Goal: Task Accomplishment & Management: Use online tool/utility

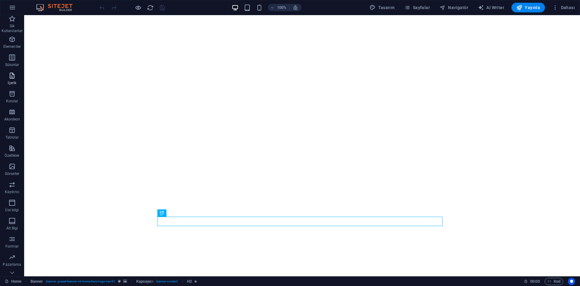
click at [9, 79] on span "İçerik" at bounding box center [12, 79] width 24 height 15
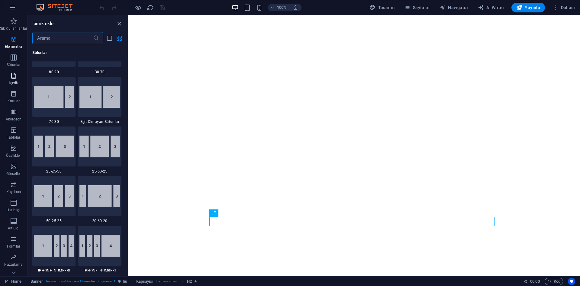
scroll to position [1057, 0]
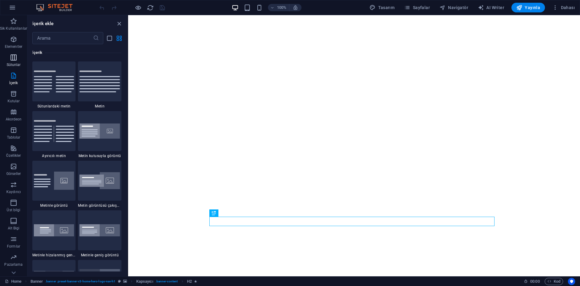
click at [13, 63] on p "Sütunlar" at bounding box center [14, 64] width 14 height 5
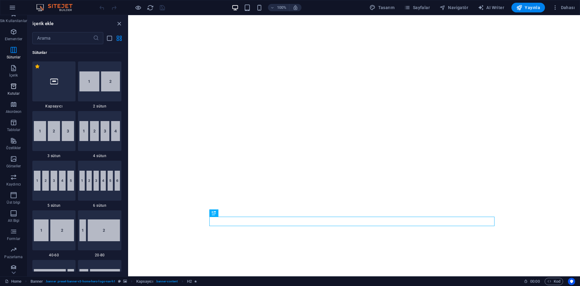
scroll to position [11, 0]
click at [16, 141] on span "Özellikler" at bounding box center [13, 140] width 27 height 15
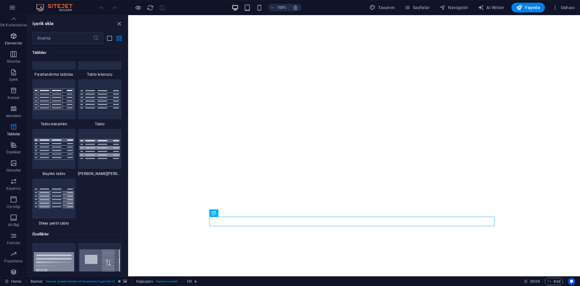
scroll to position [0, 0]
click at [14, 38] on icon "button" at bounding box center [13, 39] width 7 height 7
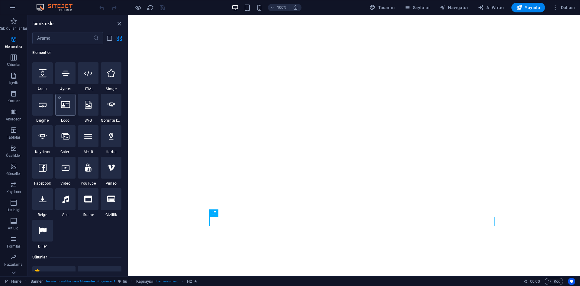
scroll to position [125, 0]
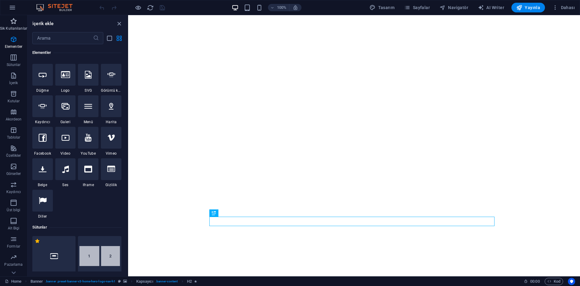
click at [5, 27] on p "Sik Kullanilanlar" at bounding box center [13, 28] width 27 height 5
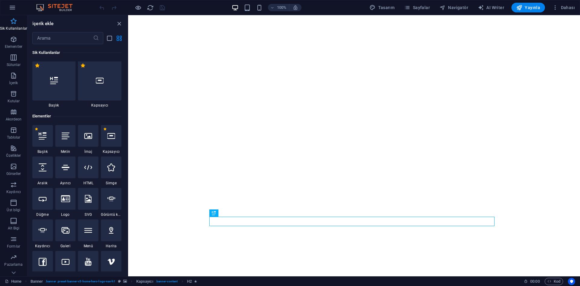
scroll to position [0, 0]
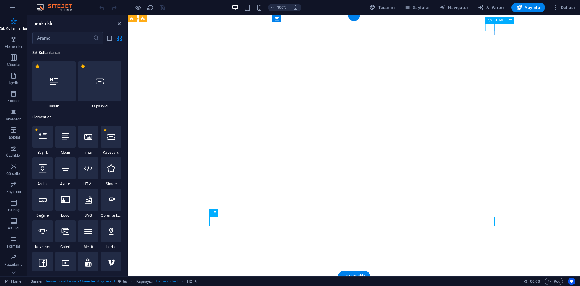
click at [486, 285] on div at bounding box center [353, 291] width 285 height 8
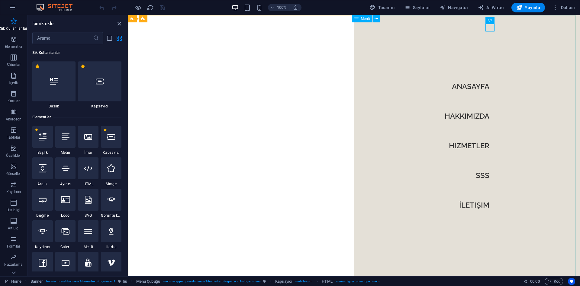
click at [362, 18] on span "Menü" at bounding box center [365, 19] width 9 height 4
click at [376, 20] on icon at bounding box center [376, 19] width 3 height 6
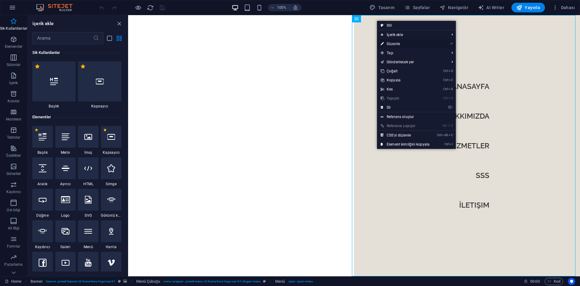
click at [403, 44] on link "⏎ Düzenle" at bounding box center [405, 43] width 56 height 9
select select
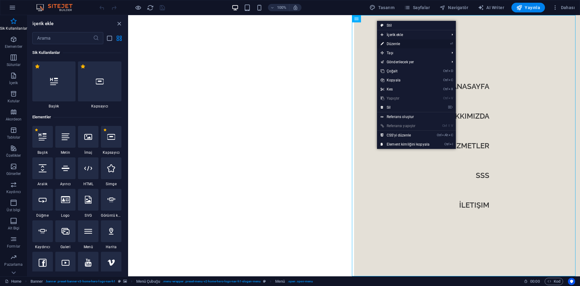
select select
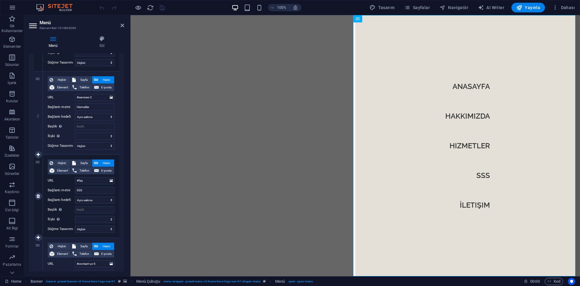
scroll to position [151, 0]
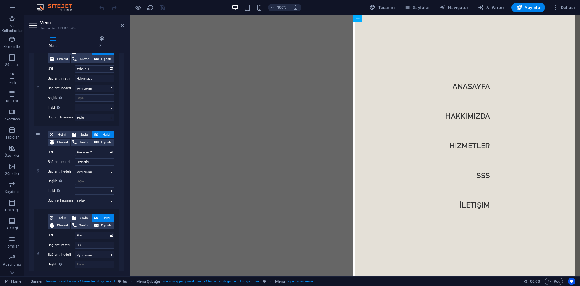
click at [53, 42] on h4 "Menü" at bounding box center [54, 42] width 51 height 13
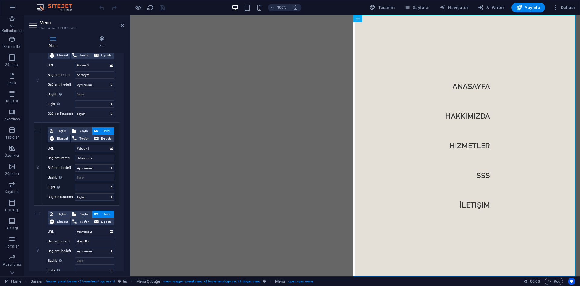
scroll to position [0, 0]
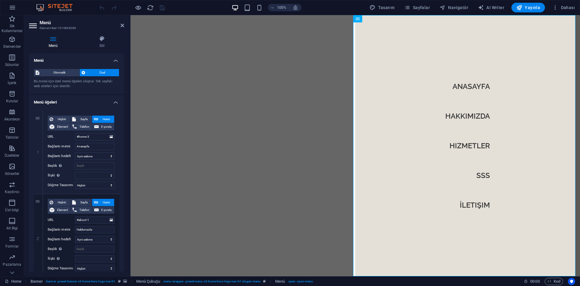
click at [100, 69] on span "Özel" at bounding box center [102, 72] width 30 height 7
click at [99, 39] on icon at bounding box center [102, 39] width 44 height 6
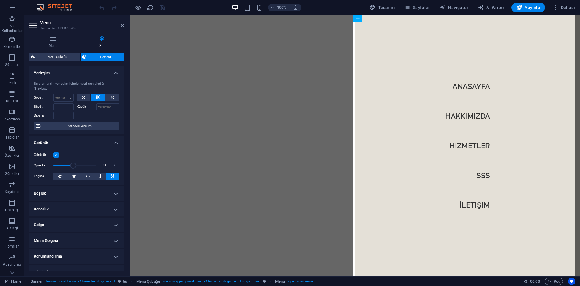
drag, startPoint x: 95, startPoint y: 165, endPoint x: 73, endPoint y: 165, distance: 21.8
click at [73, 165] on span at bounding box center [73, 165] width 6 height 6
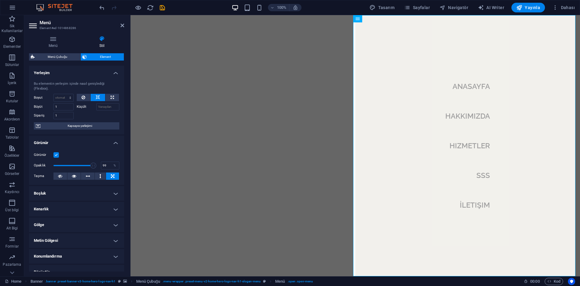
type input "100"
drag, startPoint x: 73, startPoint y: 165, endPoint x: 99, endPoint y: 163, distance: 26.6
click at [99, 163] on div "Opaklık 100 %" at bounding box center [77, 165] width 86 height 9
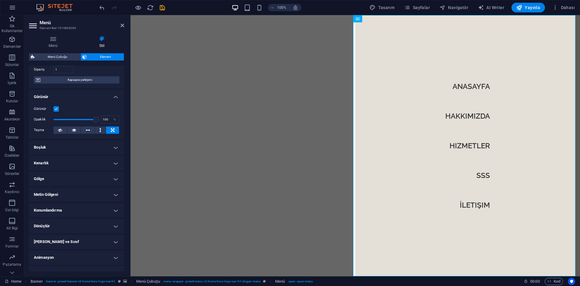
scroll to position [55, 0]
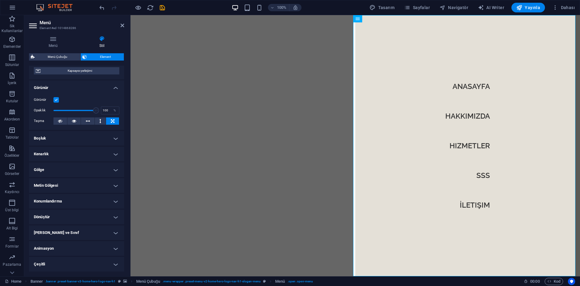
click at [75, 152] on h4 "Kenarlık" at bounding box center [76, 154] width 95 height 15
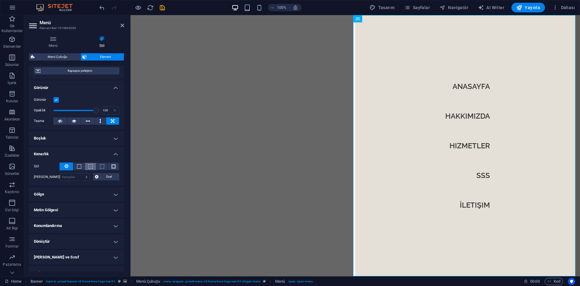
click at [91, 165] on span at bounding box center [91, 166] width 4 height 4
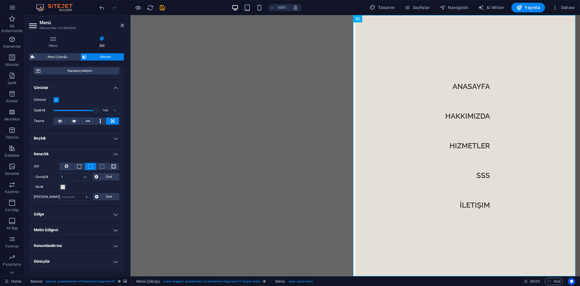
click at [91, 165] on span at bounding box center [91, 166] width 4 height 4
click at [67, 142] on h4 "Boşluk" at bounding box center [76, 138] width 95 height 15
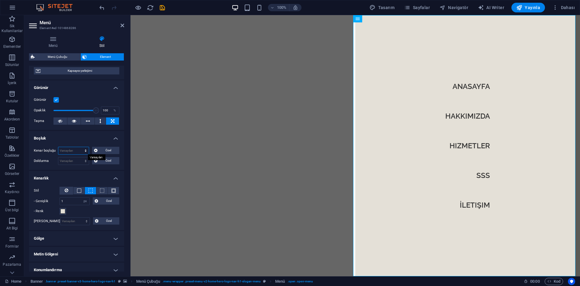
click at [81, 150] on select "Varsayılan otomatik px % rem vw vh Özel" at bounding box center [73, 150] width 31 height 7
select select "px"
click at [79, 147] on select "Varsayılan otomatik px % rem vw vh Özel" at bounding box center [73, 150] width 31 height 7
type input "0"
click at [72, 160] on select "Varsayılan px rem % vh vw Özel" at bounding box center [73, 160] width 31 height 7
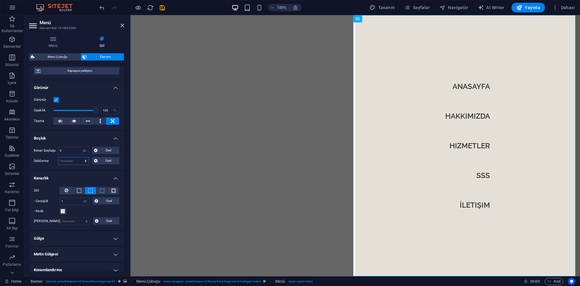
select select "px"
click at [79, 157] on select "Varsayılan px rem % vh vw Özel" at bounding box center [73, 160] width 31 height 7
type input "0"
click at [103, 149] on span "Özel" at bounding box center [108, 150] width 18 height 7
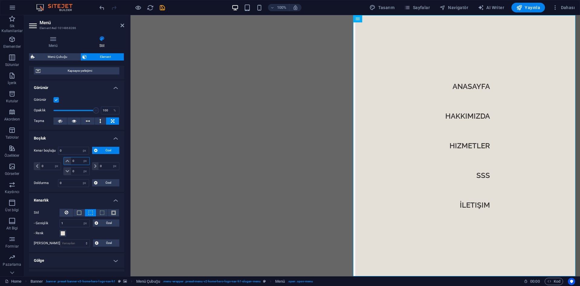
click at [72, 160] on input "0" at bounding box center [80, 160] width 18 height 7
type input "-5"
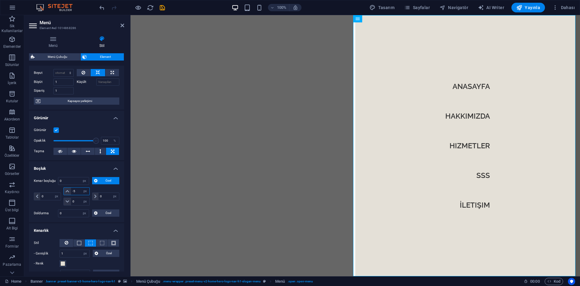
select select "DISABLED_OPTION_VALUE"
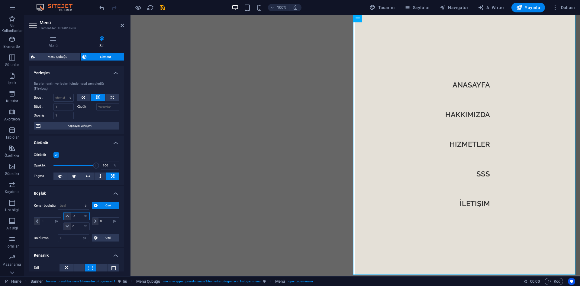
scroll to position [146, 0]
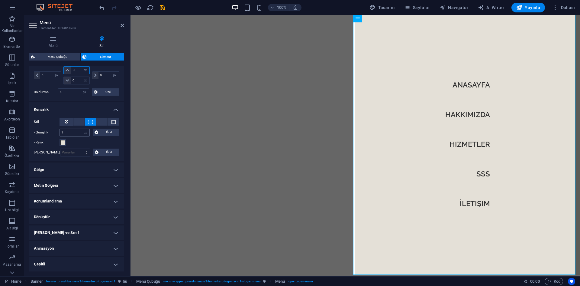
type input "-5"
click at [74, 131] on input "1" at bounding box center [75, 132] width 30 height 7
type input "21"
click at [85, 141] on div "- Renk" at bounding box center [77, 142] width 86 height 7
click at [56, 263] on h4 "Çeşitli" at bounding box center [76, 264] width 95 height 15
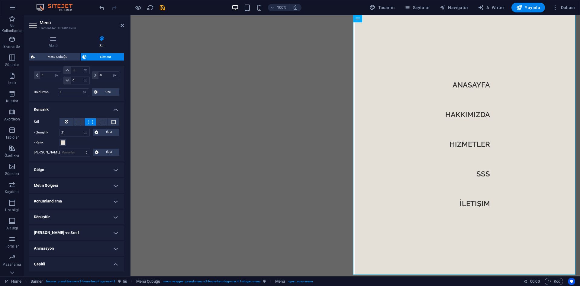
click at [57, 263] on h4 "Çeşitli" at bounding box center [76, 262] width 95 height 11
click at [65, 170] on h4 "Gölge" at bounding box center [76, 169] width 95 height 15
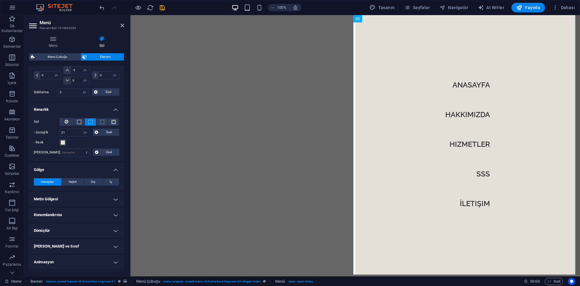
click at [66, 168] on h4 "Gölge" at bounding box center [76, 167] width 95 height 11
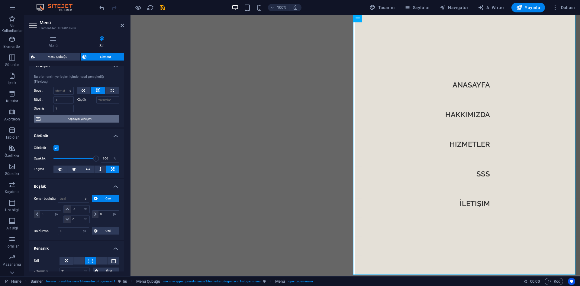
scroll to position [0, 0]
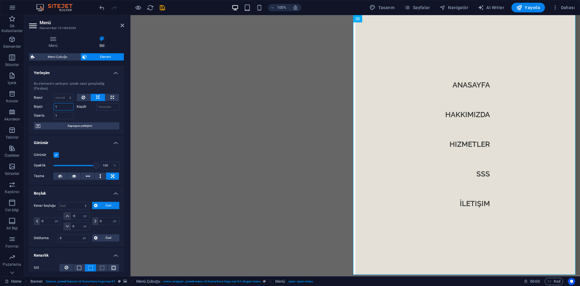
click at [60, 105] on input "1" at bounding box center [63, 106] width 20 height 7
click at [60, 111] on div "Sipariş 1" at bounding box center [55, 114] width 43 height 9
click at [108, 105] on input "Küçült" at bounding box center [107, 106] width 23 height 7
click at [113, 98] on icon at bounding box center [112, 97] width 3 height 7
type input "100"
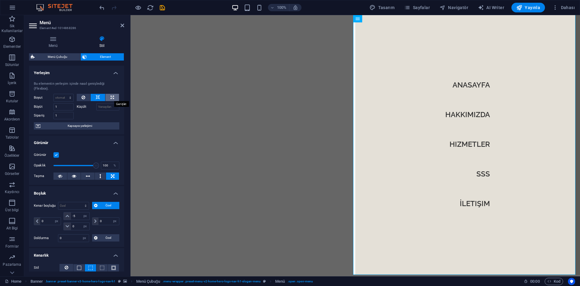
select select "%"
click at [113, 98] on icon at bounding box center [112, 97] width 3 height 7
click at [97, 97] on icon at bounding box center [98, 97] width 4 height 7
select select "DISABLED_OPTION_VALUE"
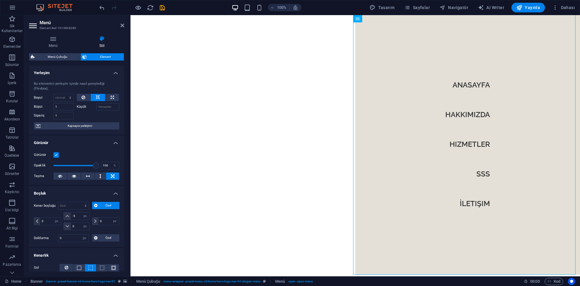
drag, startPoint x: 484, startPoint y: 37, endPoint x: 373, endPoint y: 23, distance: 111.7
click at [357, 19] on icon at bounding box center [358, 18] width 4 height 7
click at [378, 19] on icon at bounding box center [377, 19] width 3 height 6
click at [377, 18] on icon at bounding box center [377, 19] width 3 height 6
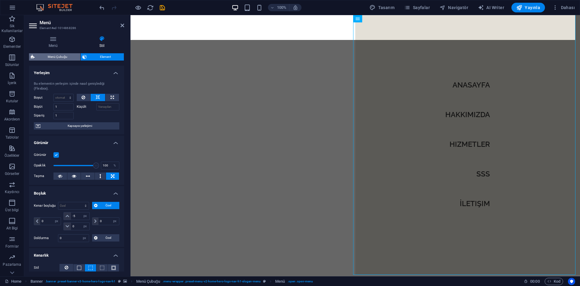
click at [60, 58] on span "Menü Çubuğu" at bounding box center [58, 56] width 42 height 7
select select "rem"
select select "preset-menu-v2-home-hero-logo-nav-h1-slogan-menu"
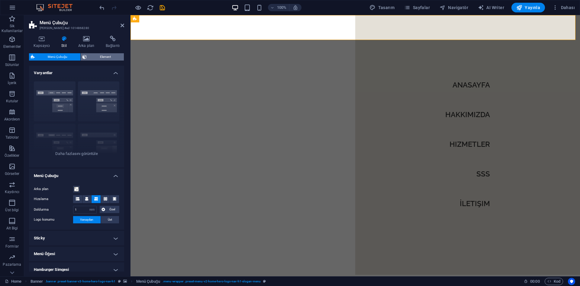
click at [96, 58] on span "Element" at bounding box center [106, 56] width 34 height 7
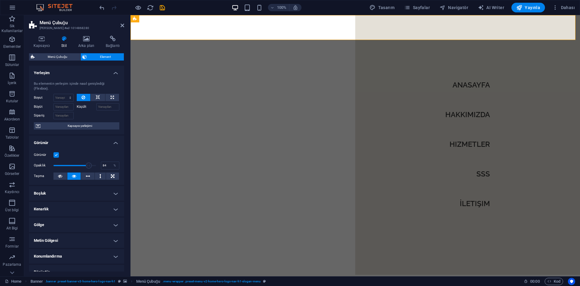
drag, startPoint x: 92, startPoint y: 164, endPoint x: 88, endPoint y: 165, distance: 4.3
click at [88, 165] on span at bounding box center [89, 165] width 6 height 6
type input "100"
drag, startPoint x: 91, startPoint y: 164, endPoint x: 100, endPoint y: 165, distance: 8.5
click at [100, 165] on div "Opaklık 100 %" at bounding box center [77, 165] width 86 height 9
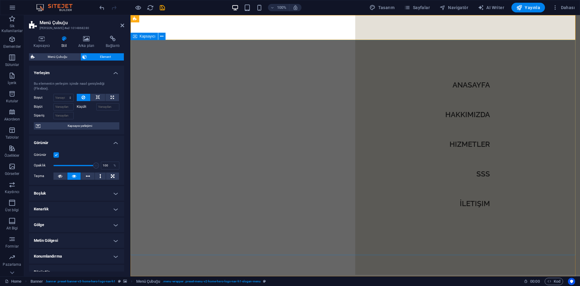
click at [467, 104] on nav "Anasayfa Hakkımızda Hizmetler SSS İletişim" at bounding box center [467, 144] width 225 height 261
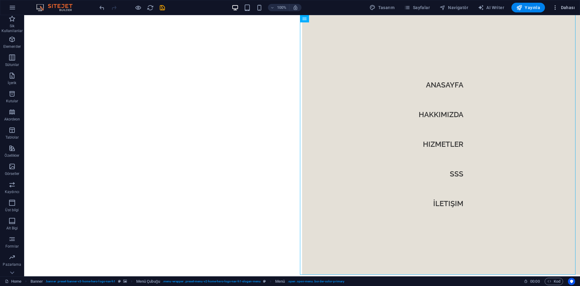
click at [575, 7] on button "Dahası" at bounding box center [563, 8] width 27 height 10
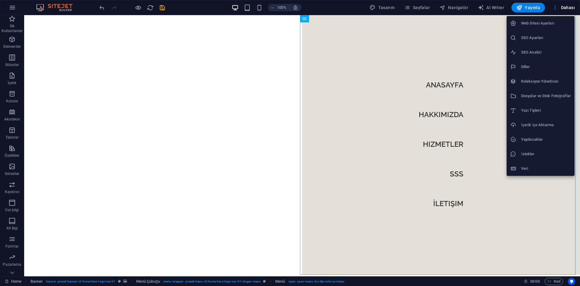
click at [540, 25] on h6 "Web Sitesi Ayarları" at bounding box center [546, 23] width 50 height 7
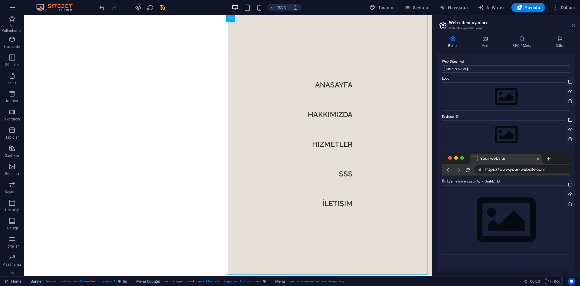
click at [572, 23] on icon at bounding box center [574, 25] width 4 height 5
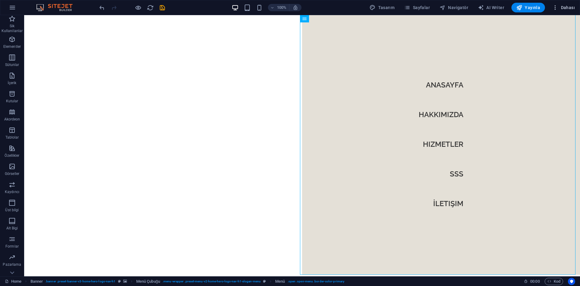
click at [567, 8] on span "Dahası" at bounding box center [563, 8] width 23 height 6
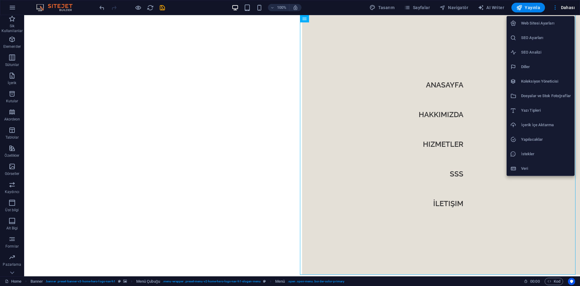
click at [353, 82] on div at bounding box center [290, 143] width 580 height 286
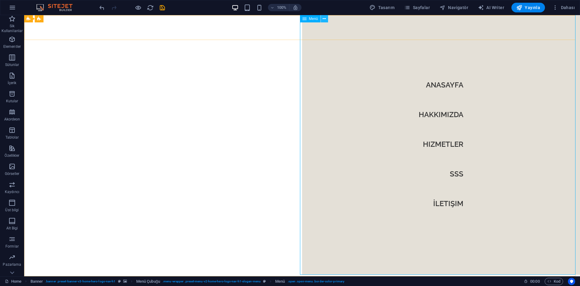
click at [323, 18] on icon at bounding box center [324, 19] width 3 height 6
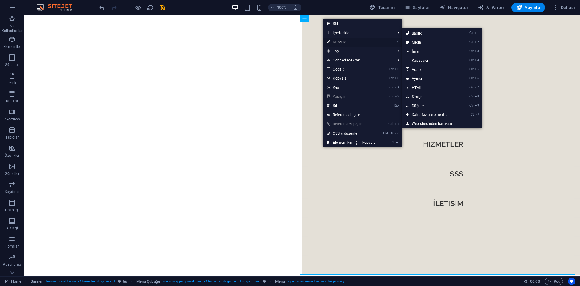
click at [337, 41] on link "⏎ Düzenle" at bounding box center [351, 41] width 56 height 9
select select "px"
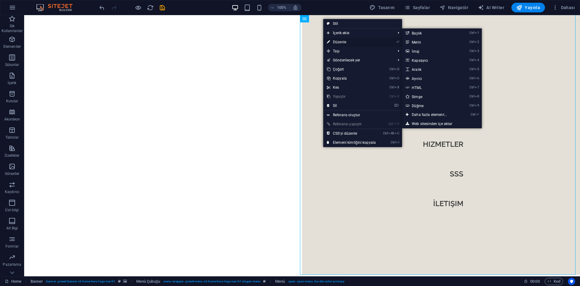
select select "px"
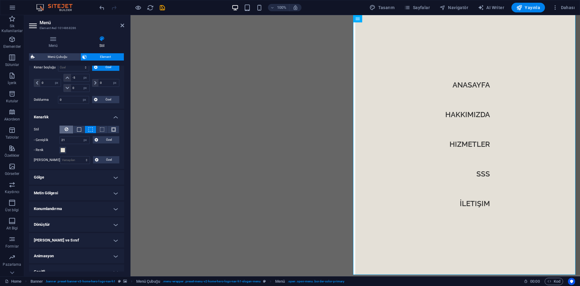
scroll to position [146, 0]
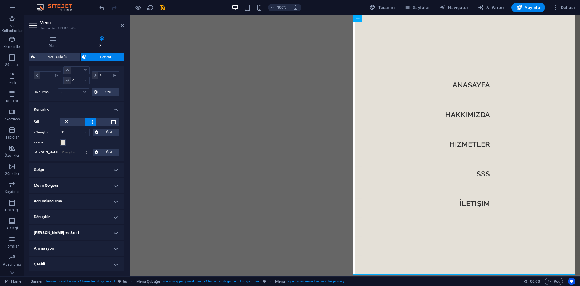
click at [56, 187] on h4 "Metin Gölgesi" at bounding box center [76, 185] width 95 height 15
click at [63, 172] on h4 "Gölge" at bounding box center [76, 169] width 95 height 15
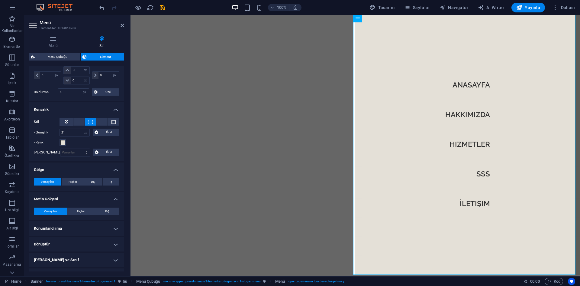
scroll to position [0, 0]
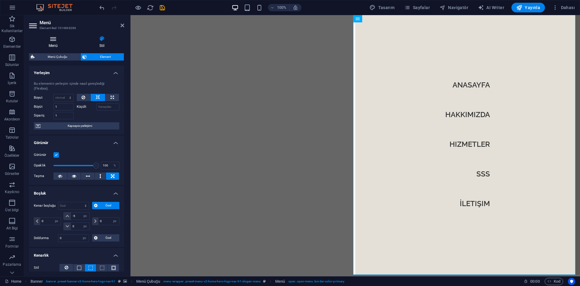
click at [53, 42] on h4 "Menü" at bounding box center [54, 42] width 51 height 13
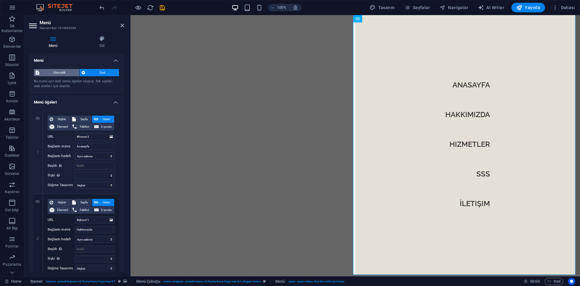
click at [60, 70] on span "Otomatik" at bounding box center [59, 72] width 37 height 7
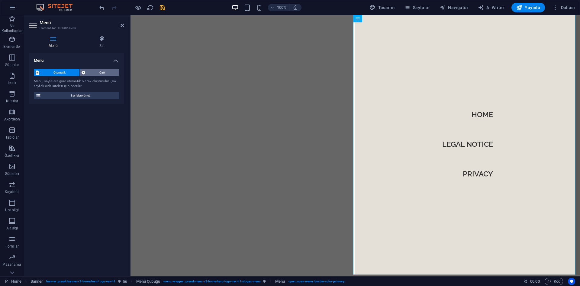
click at [94, 71] on span "Özel" at bounding box center [102, 72] width 30 height 7
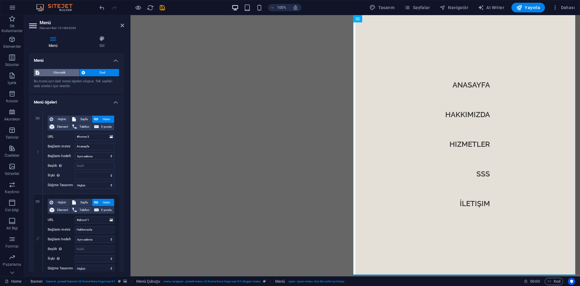
click at [58, 71] on span "Otomatik" at bounding box center [59, 72] width 37 height 7
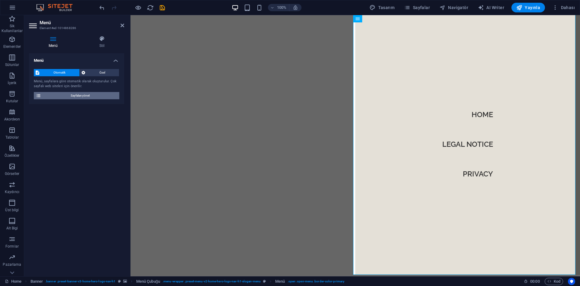
click at [54, 95] on span "Sayfaları yönet" at bounding box center [80, 95] width 75 height 7
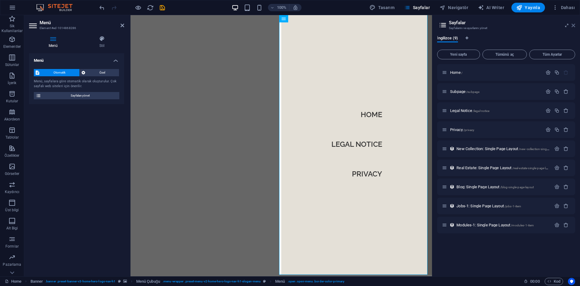
click at [572, 25] on icon at bounding box center [574, 25] width 4 height 5
